Goal: Communication & Community: Connect with others

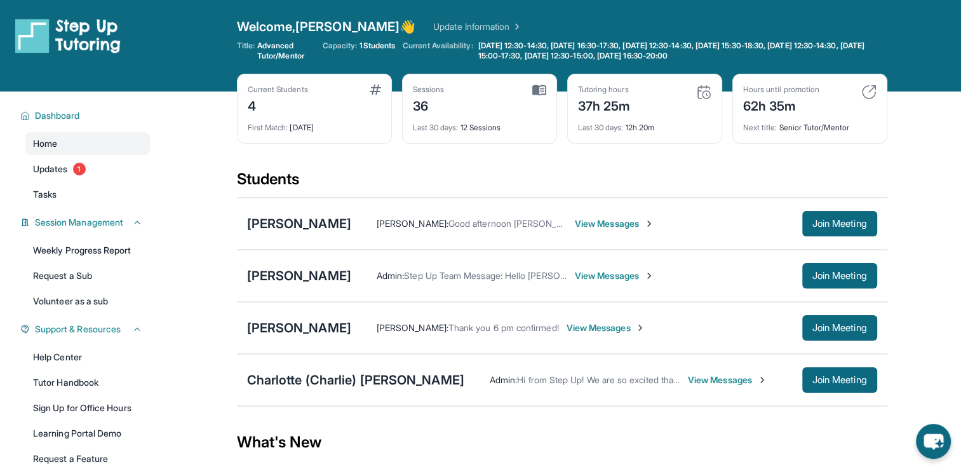
click at [567, 328] on span "View Messages" at bounding box center [606, 327] width 79 height 13
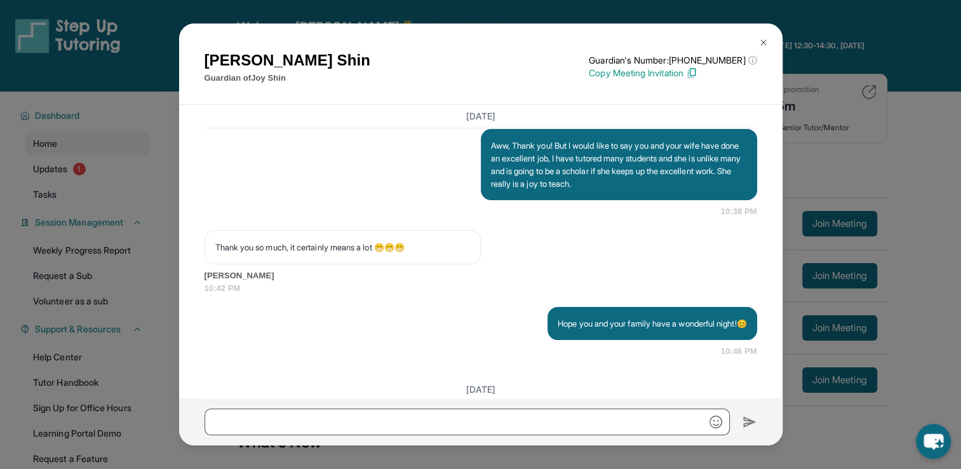
scroll to position [17540, 0]
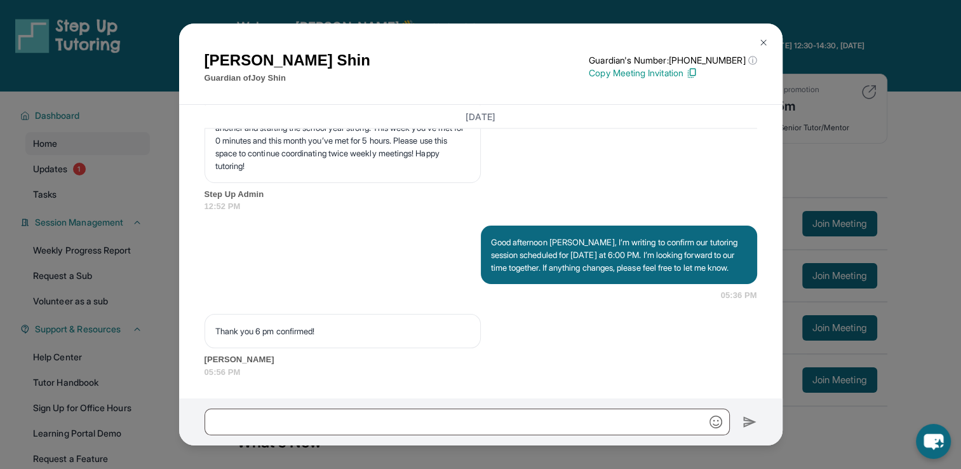
click at [761, 42] on img at bounding box center [763, 42] width 10 height 10
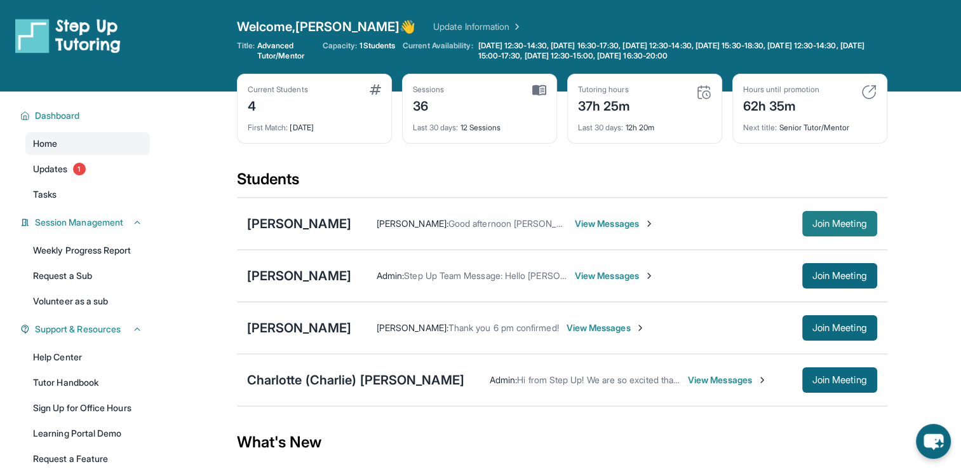
click at [835, 224] on span "Join Meeting" at bounding box center [839, 224] width 55 height 8
click at [128, 164] on link "Updates 1" at bounding box center [87, 169] width 124 height 23
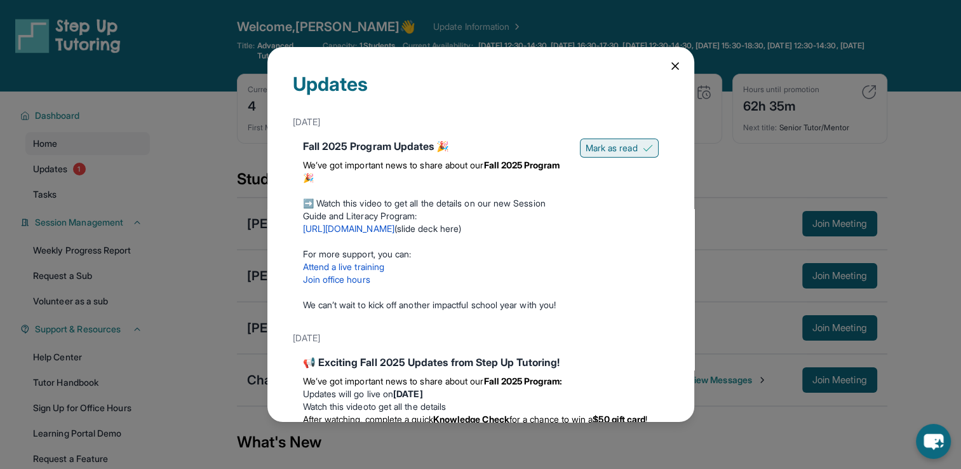
click at [609, 145] on span "Mark as read" at bounding box center [612, 148] width 52 height 13
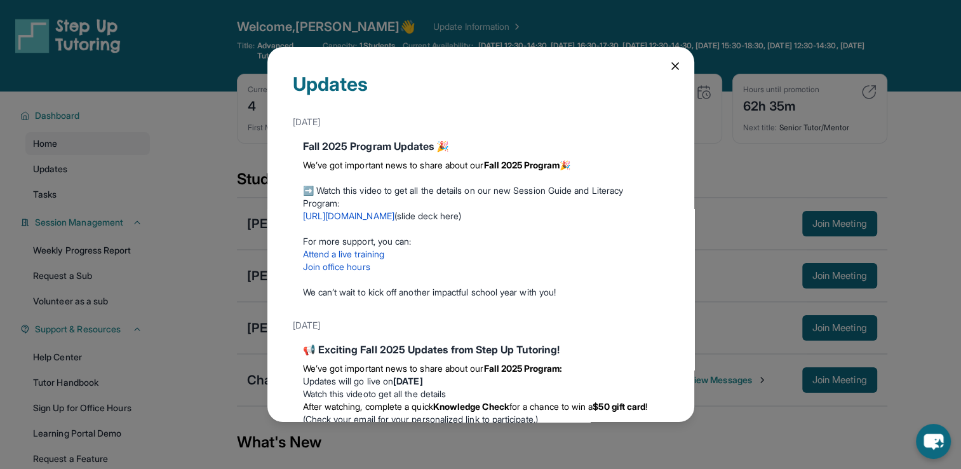
click at [672, 67] on icon at bounding box center [675, 66] width 6 height 6
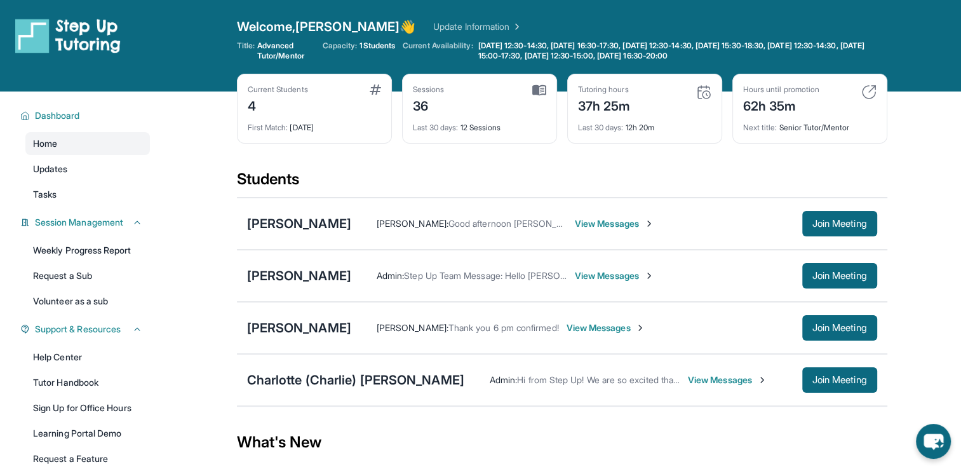
click at [575, 221] on span "View Messages" at bounding box center [614, 223] width 79 height 13
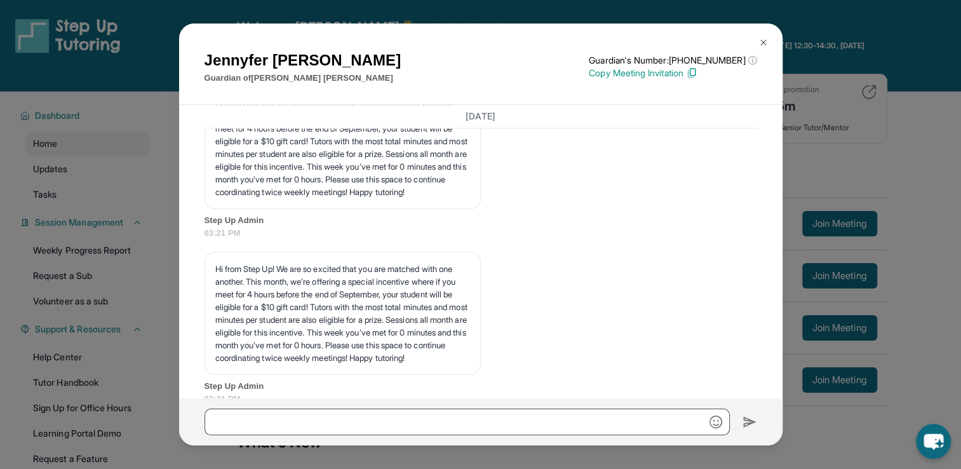
scroll to position [1895, 0]
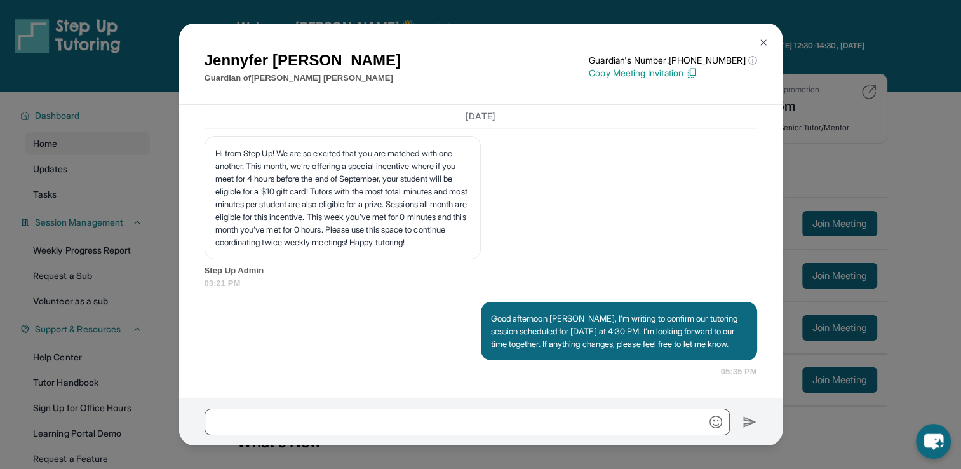
click at [769, 41] on button at bounding box center [763, 42] width 25 height 25
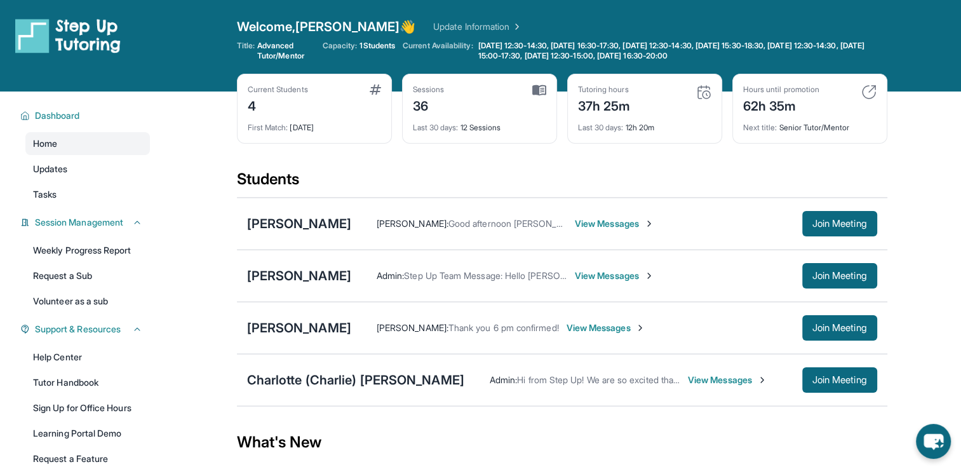
click at [611, 224] on span "View Messages" at bounding box center [614, 223] width 79 height 13
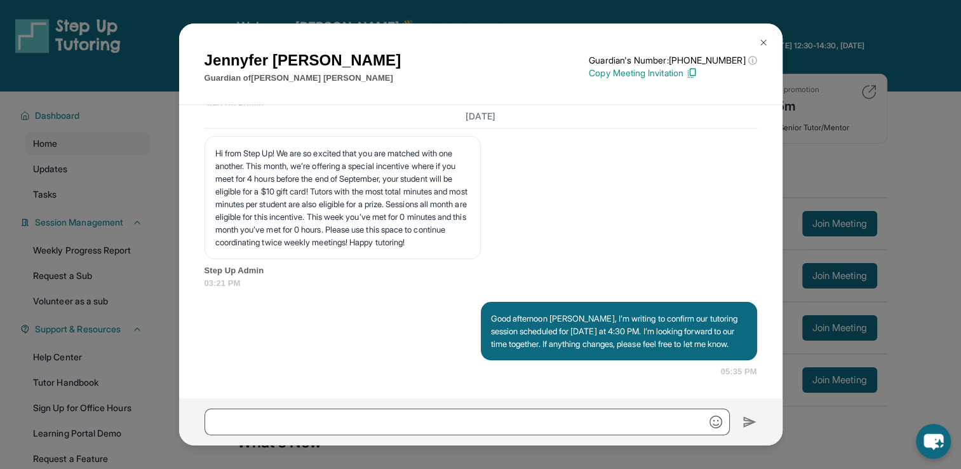
click at [765, 41] on img at bounding box center [763, 42] width 10 height 10
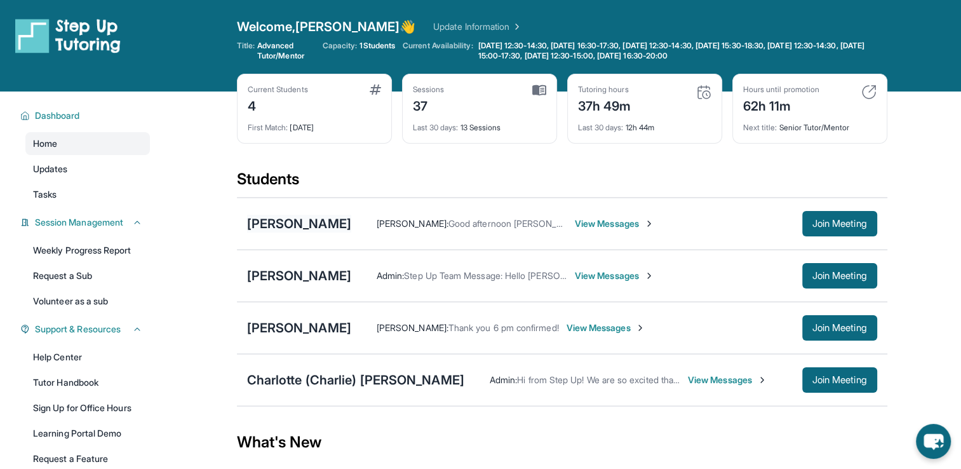
click at [287, 223] on div "[PERSON_NAME]" at bounding box center [299, 224] width 104 height 18
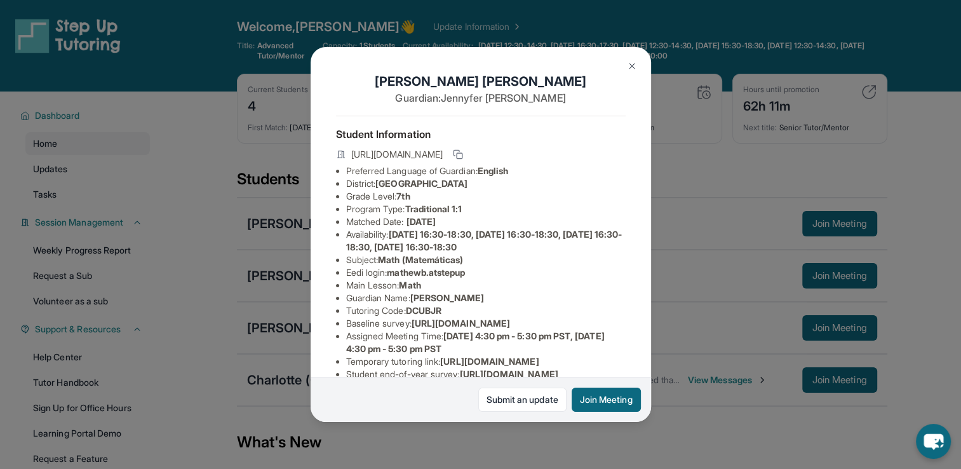
click at [635, 60] on button at bounding box center [631, 65] width 25 height 25
